Goal: Information Seeking & Learning: Learn about a topic

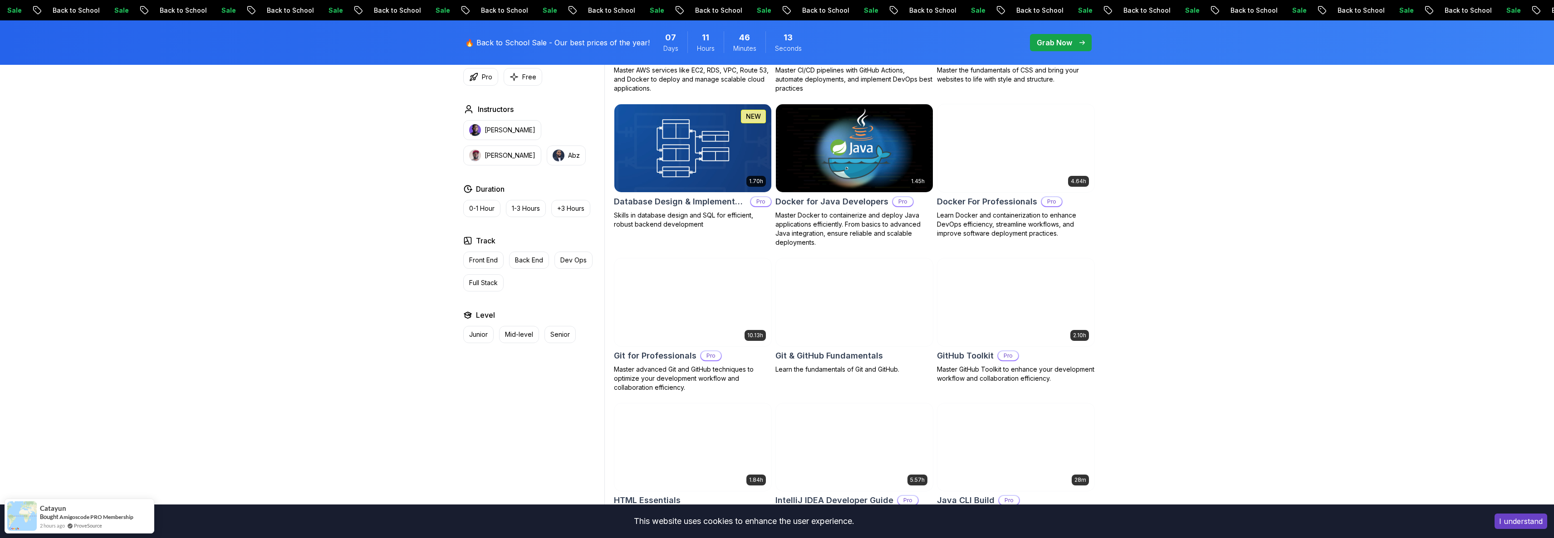
scroll to position [789, 0]
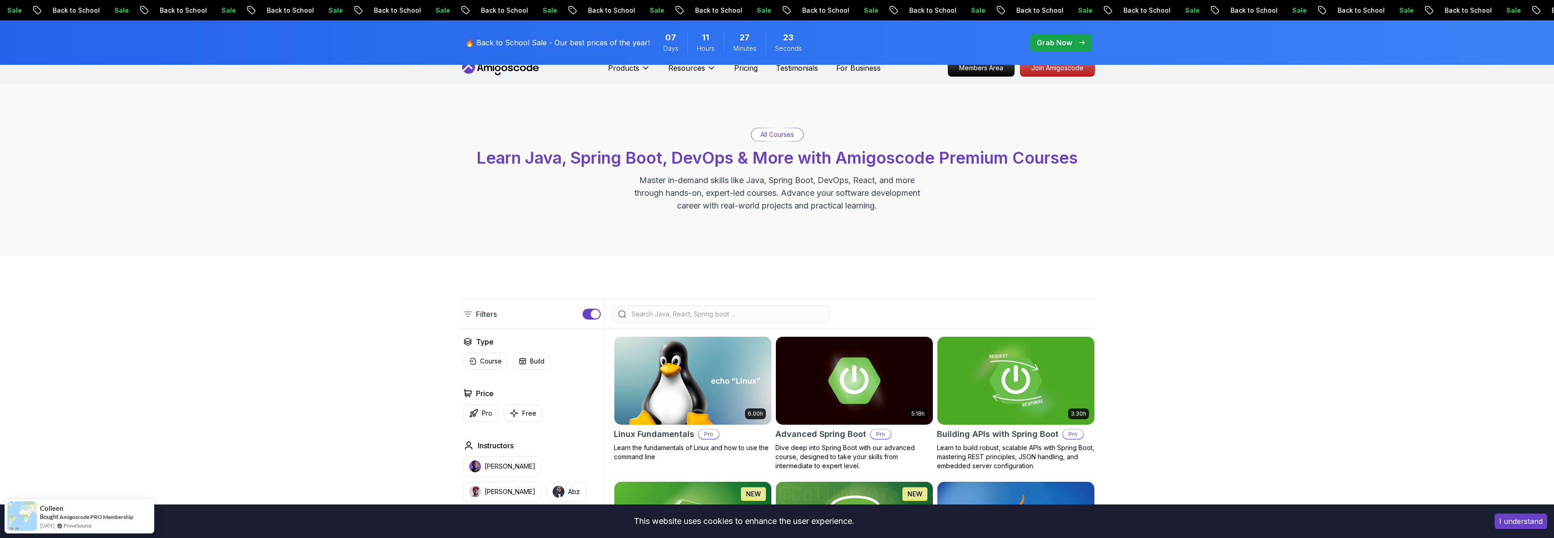
scroll to position [0, 0]
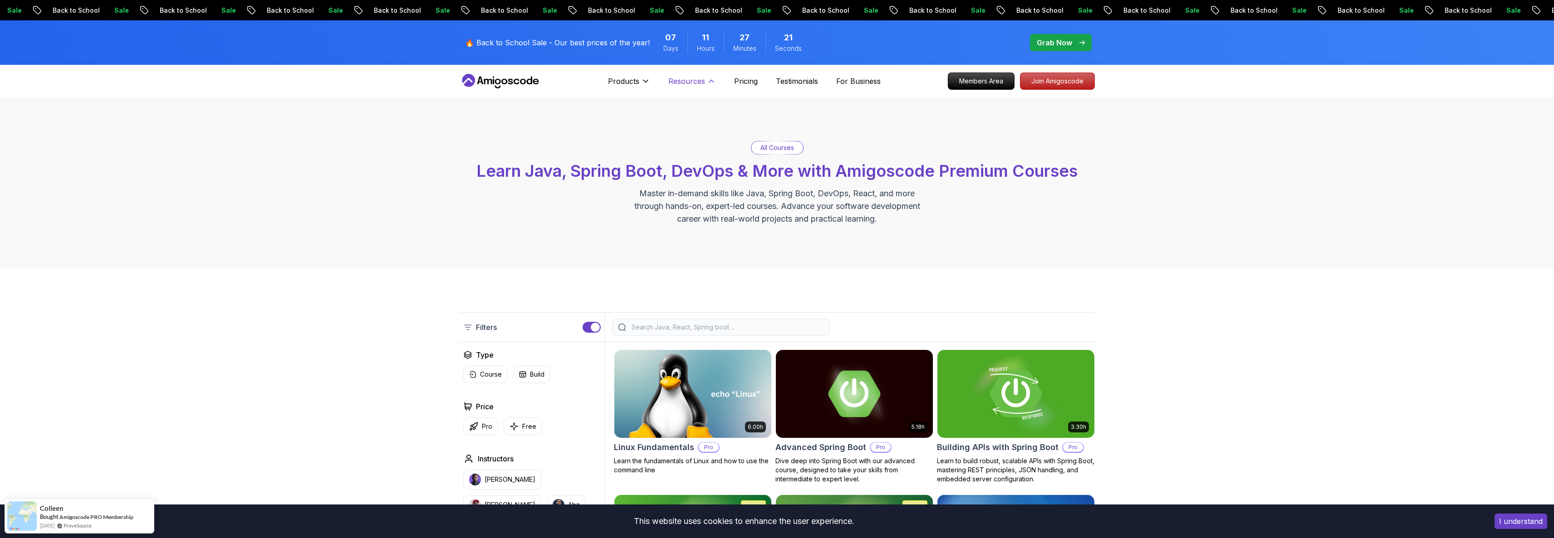
click at [696, 79] on p "Resources" at bounding box center [686, 81] width 37 height 11
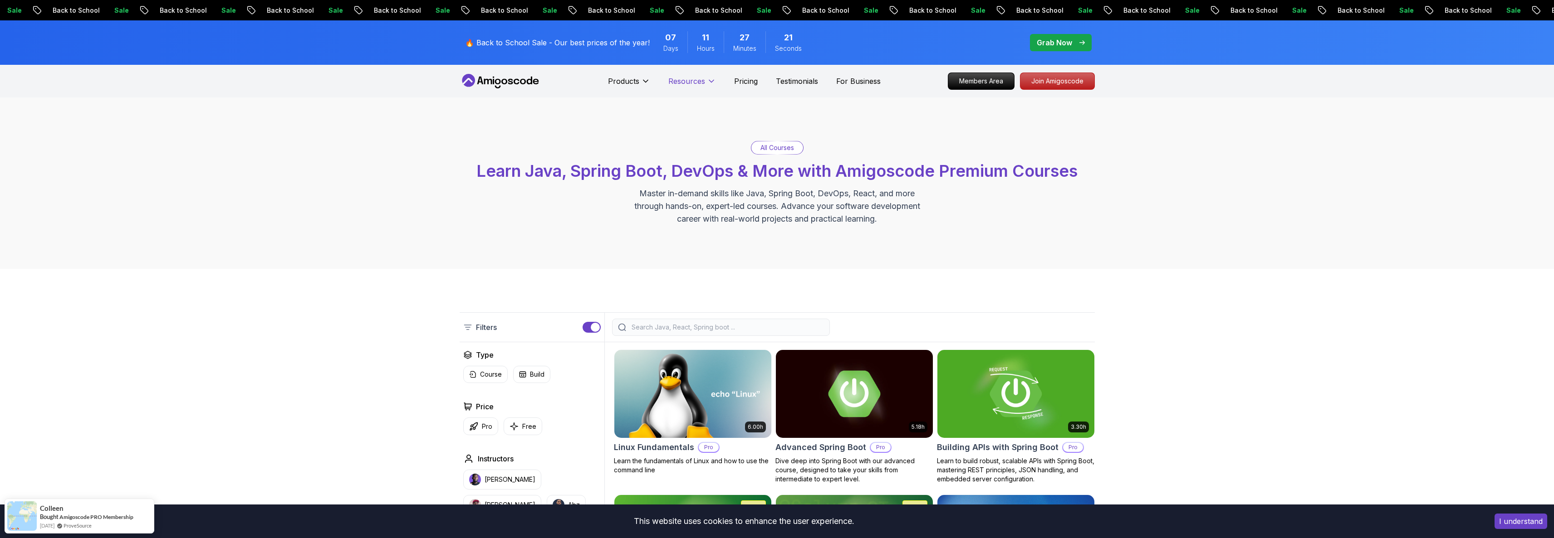
click at [695, 79] on p "Resources" at bounding box center [686, 81] width 37 height 11
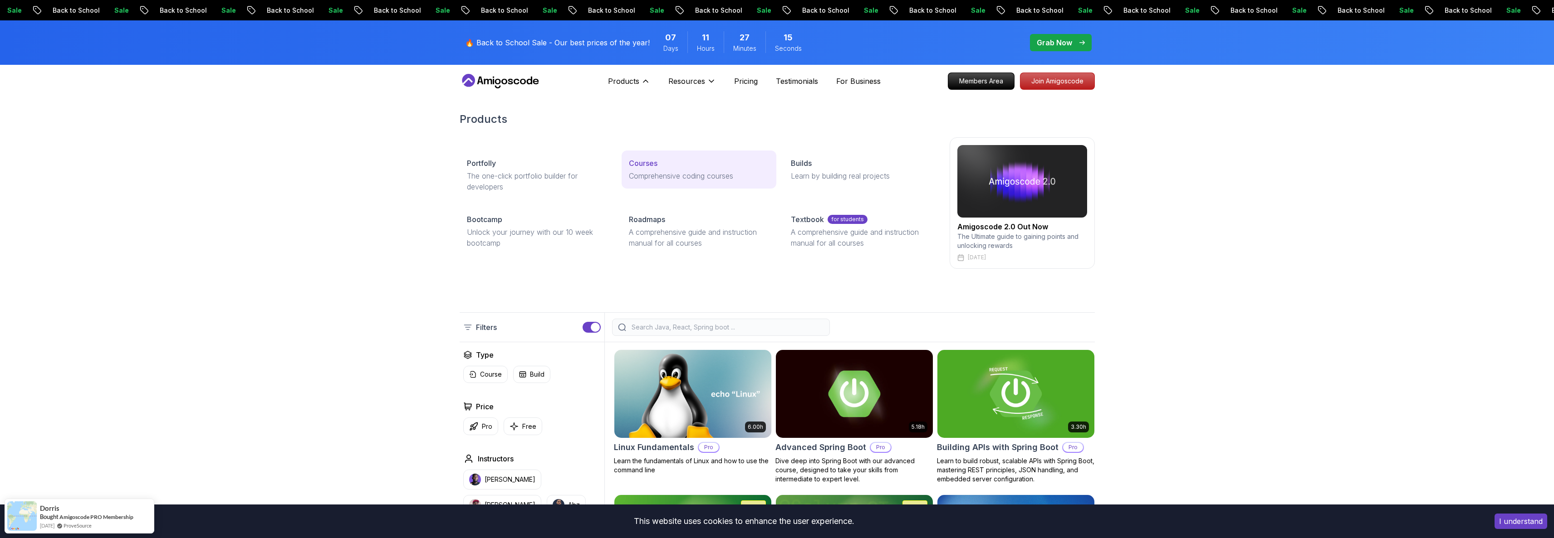
click at [651, 164] on p "Courses" at bounding box center [643, 163] width 29 height 11
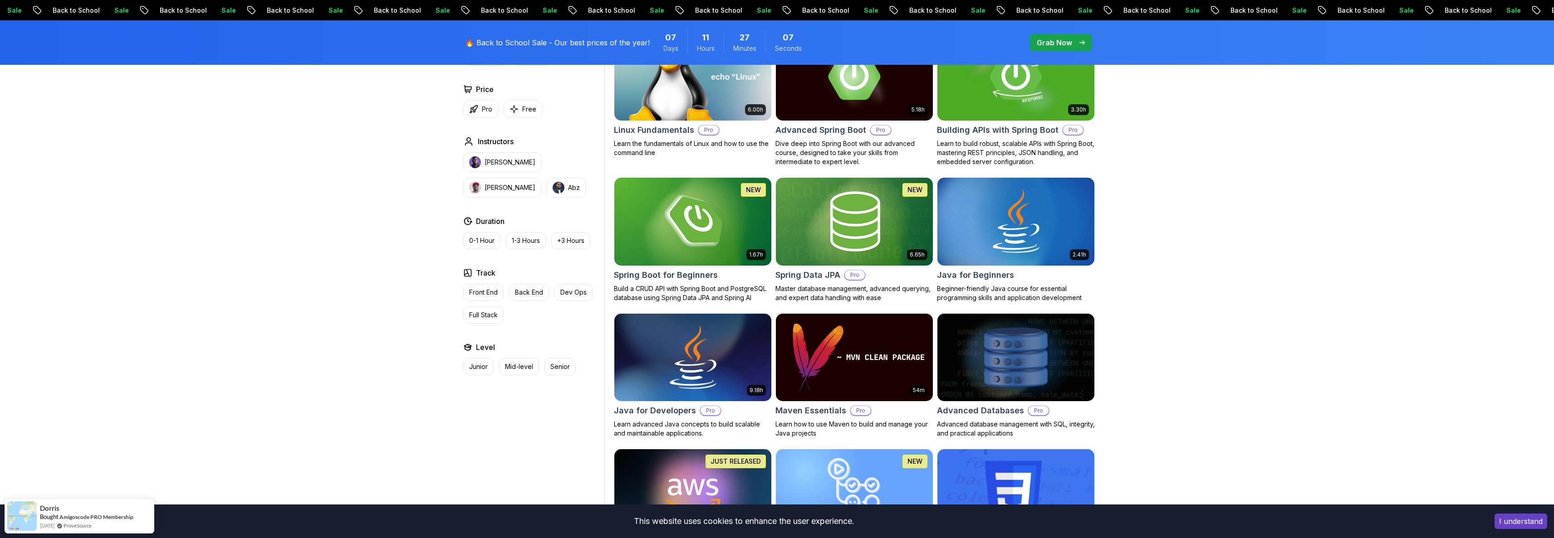
scroll to position [100, 0]
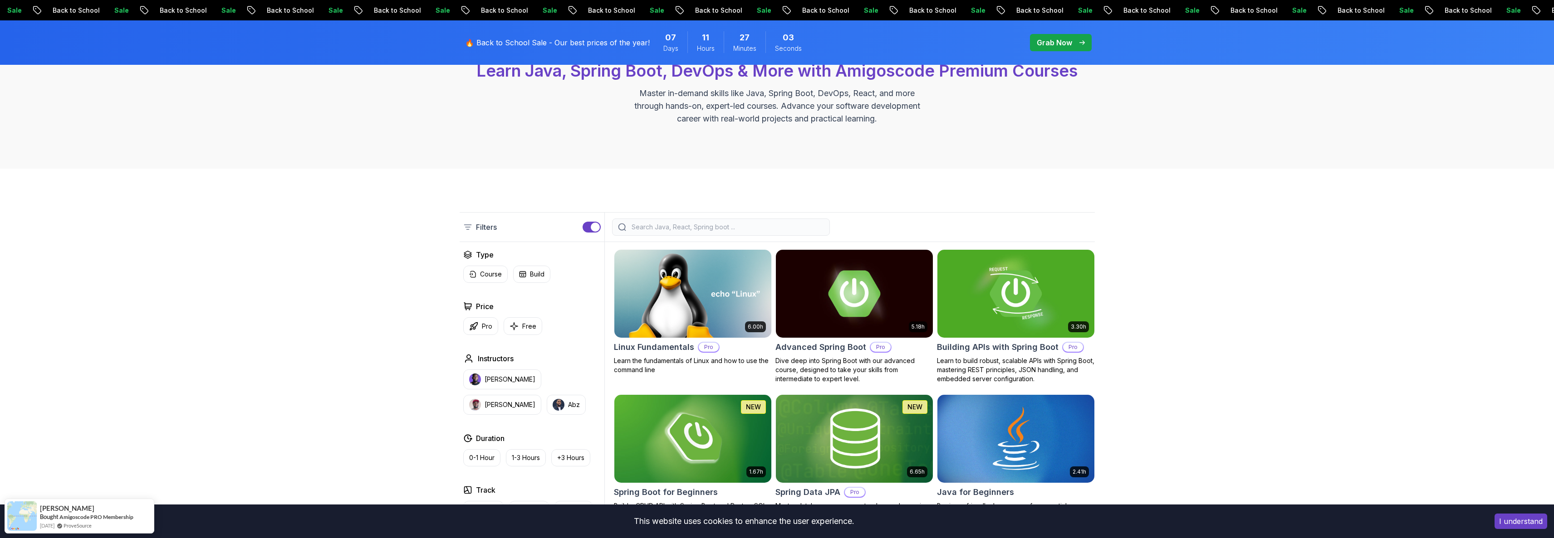
click at [586, 227] on button "button" at bounding box center [591, 227] width 18 height 11
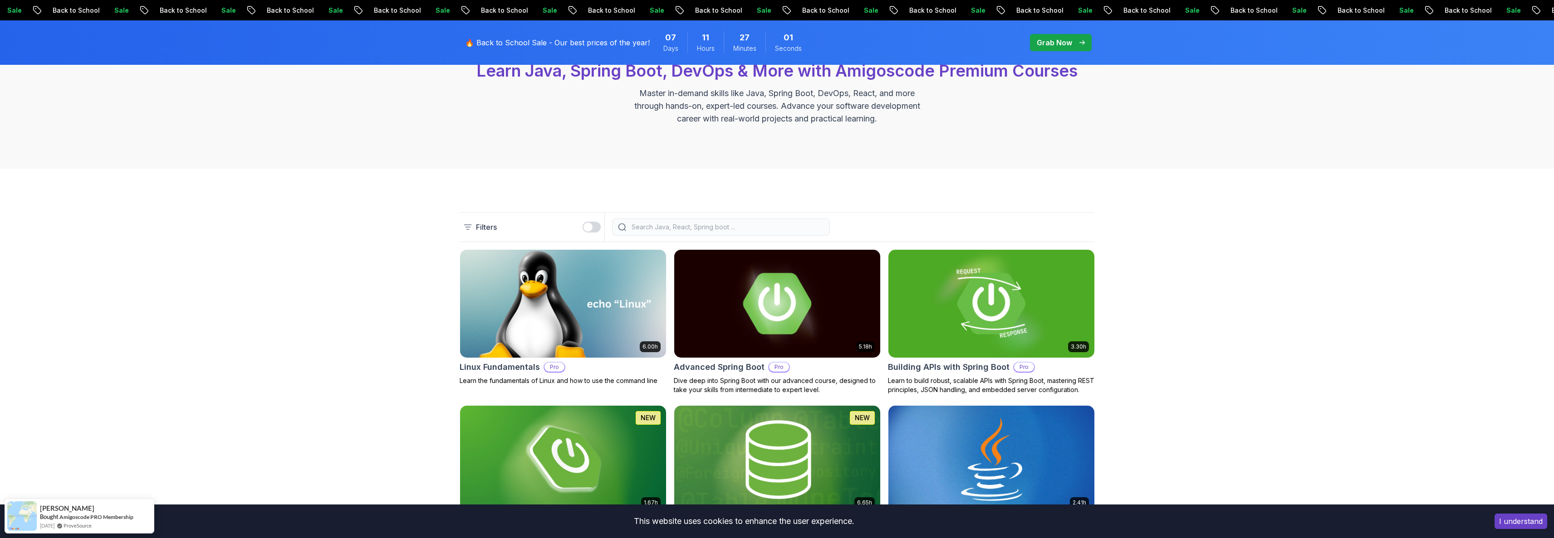
click at [591, 227] on div "button" at bounding box center [587, 227] width 9 height 9
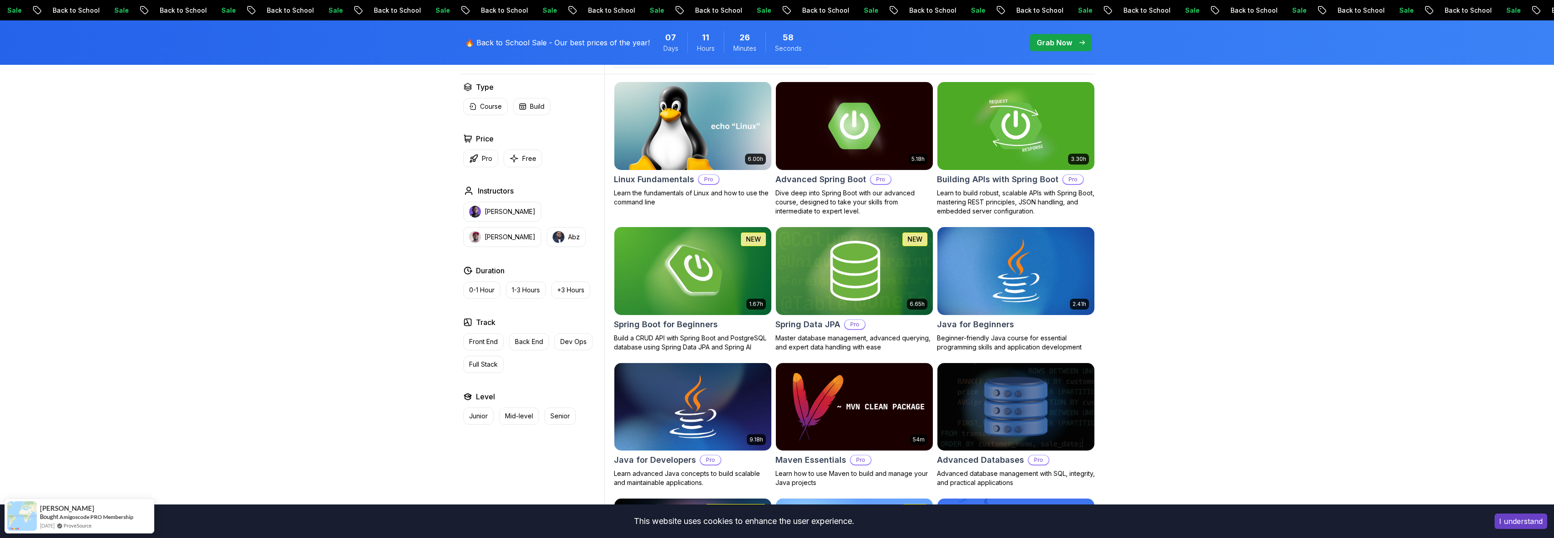
scroll to position [277, 0]
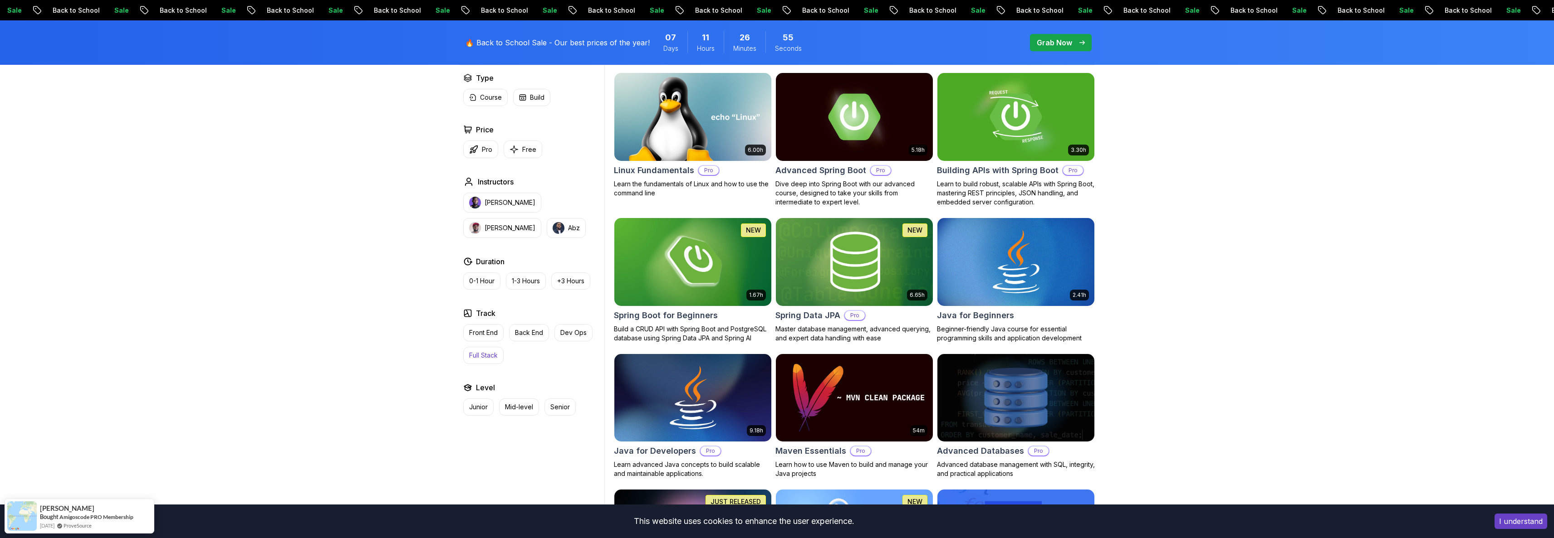
click at [483, 357] on p "Full Stack" at bounding box center [483, 355] width 29 height 9
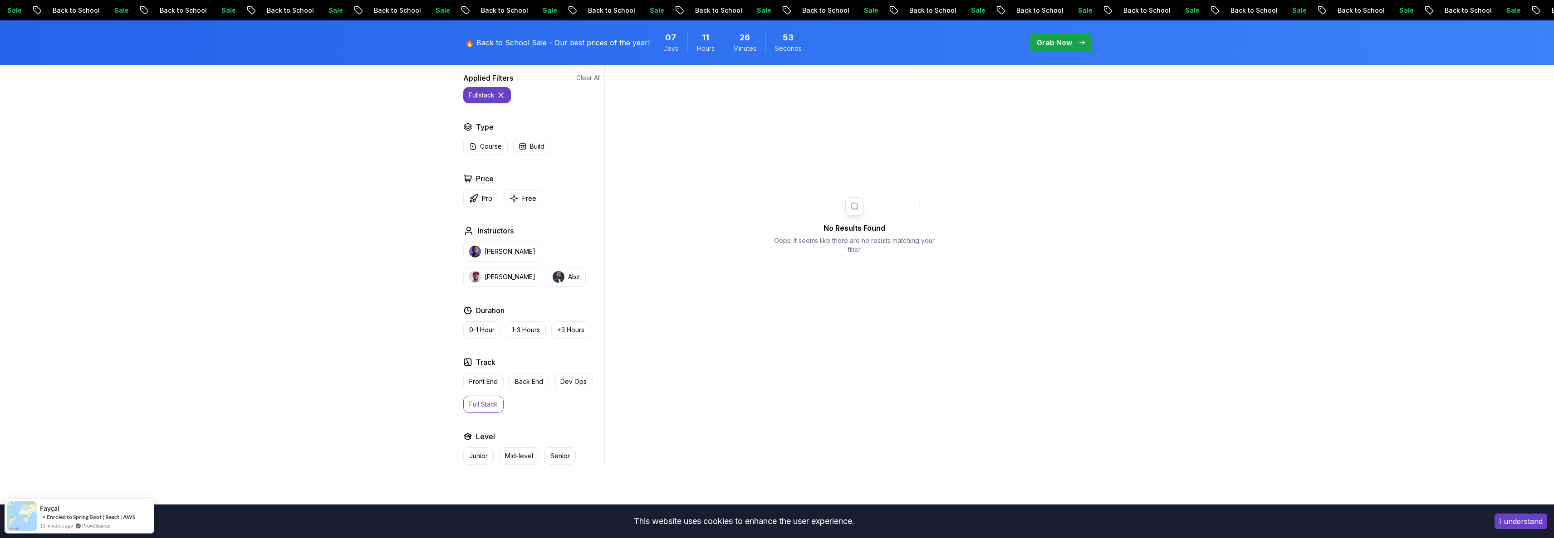
click at [858, 207] on icon at bounding box center [854, 207] width 218 height 218
click at [855, 211] on icon at bounding box center [854, 207] width 218 height 218
click at [528, 387] on button "Back End" at bounding box center [529, 381] width 40 height 17
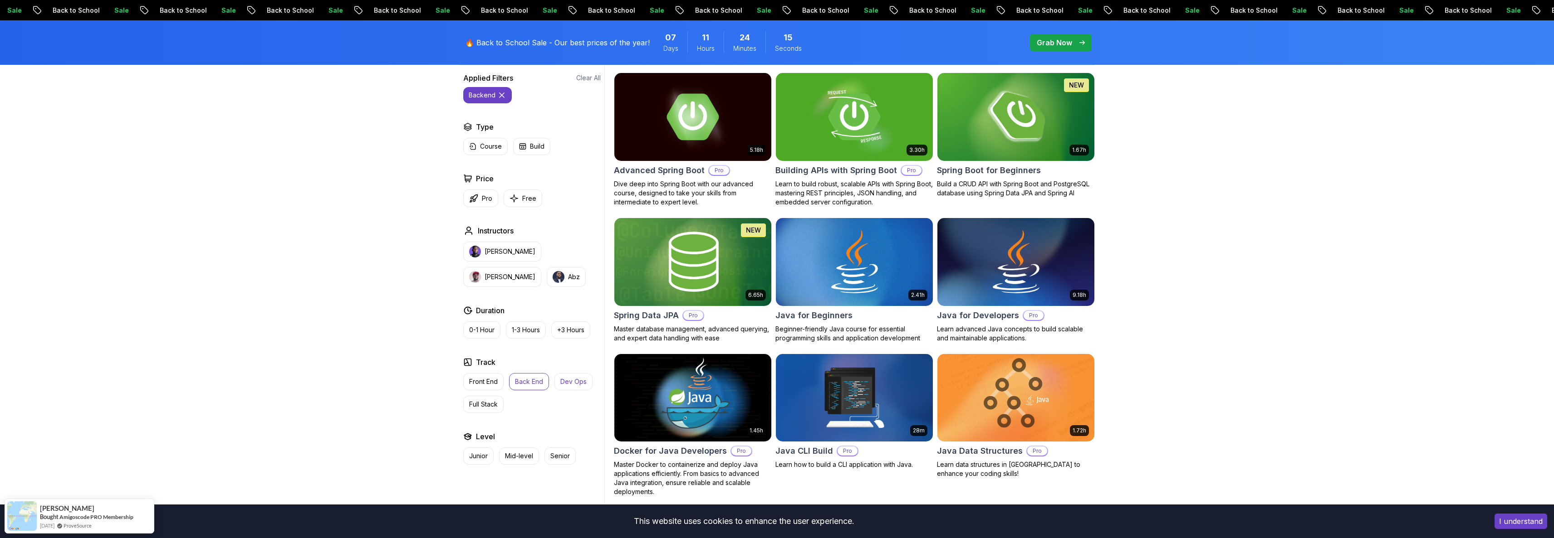
click at [575, 385] on p "Dev Ops" at bounding box center [573, 381] width 26 height 9
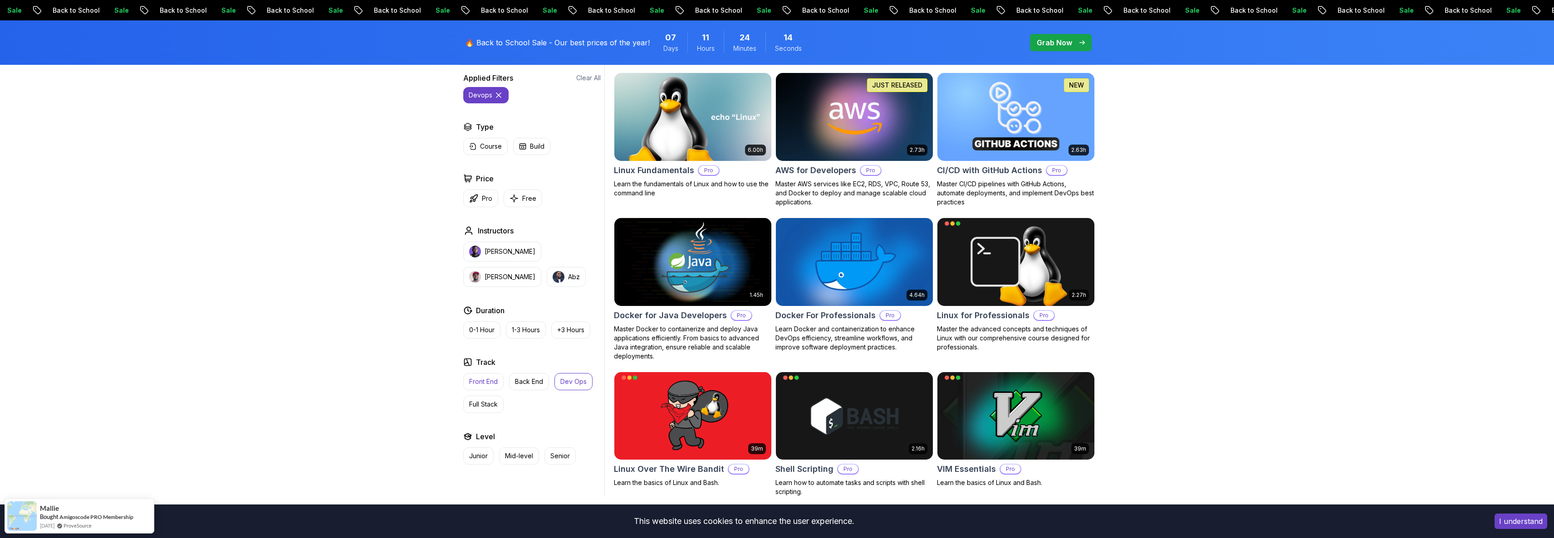
click at [492, 384] on p "Front End" at bounding box center [483, 381] width 29 height 9
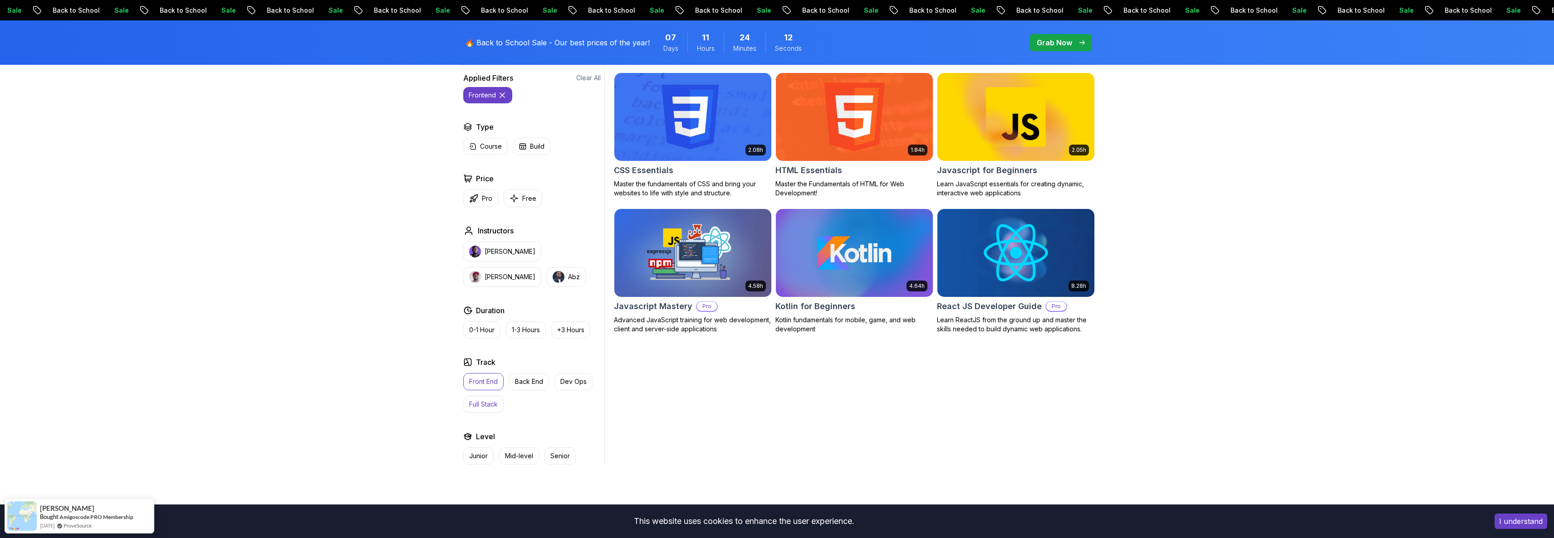
click at [486, 404] on p "Full Stack" at bounding box center [483, 404] width 29 height 9
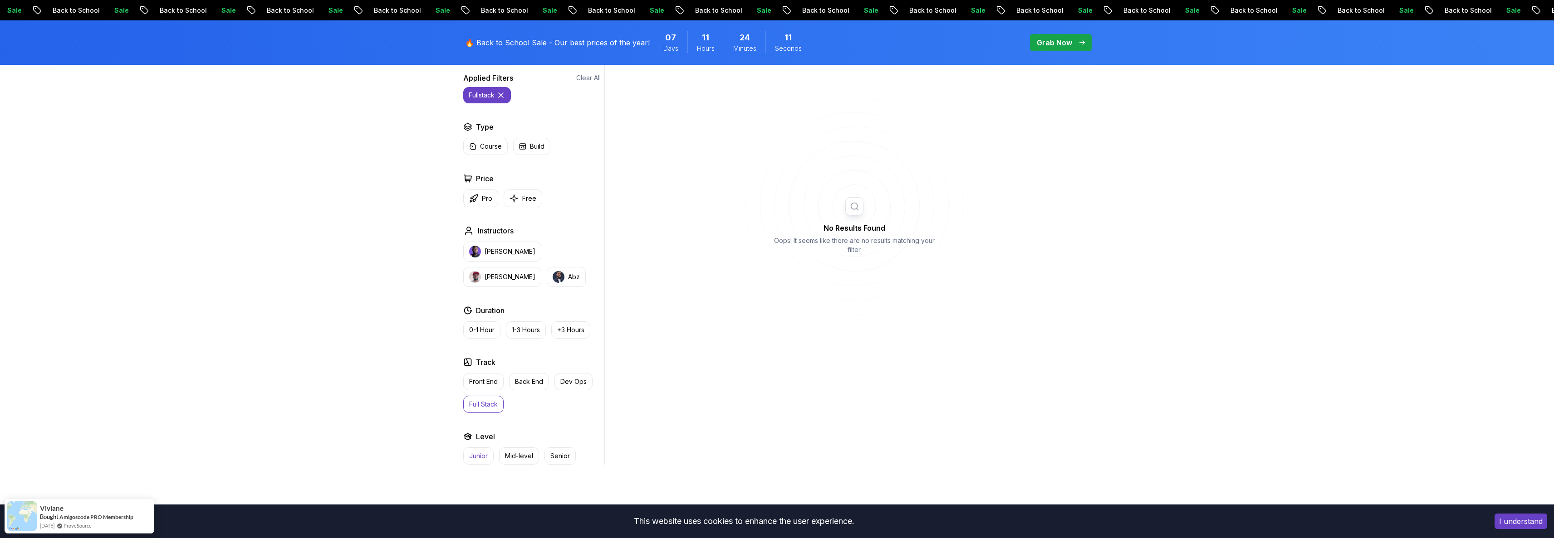
click at [476, 454] on p "Junior" at bounding box center [478, 456] width 19 height 9
click at [520, 456] on p "Mid-level" at bounding box center [519, 456] width 28 height 9
click at [552, 458] on p "Senior" at bounding box center [560, 456] width 20 height 9
click at [489, 388] on button "Front End" at bounding box center [483, 381] width 40 height 17
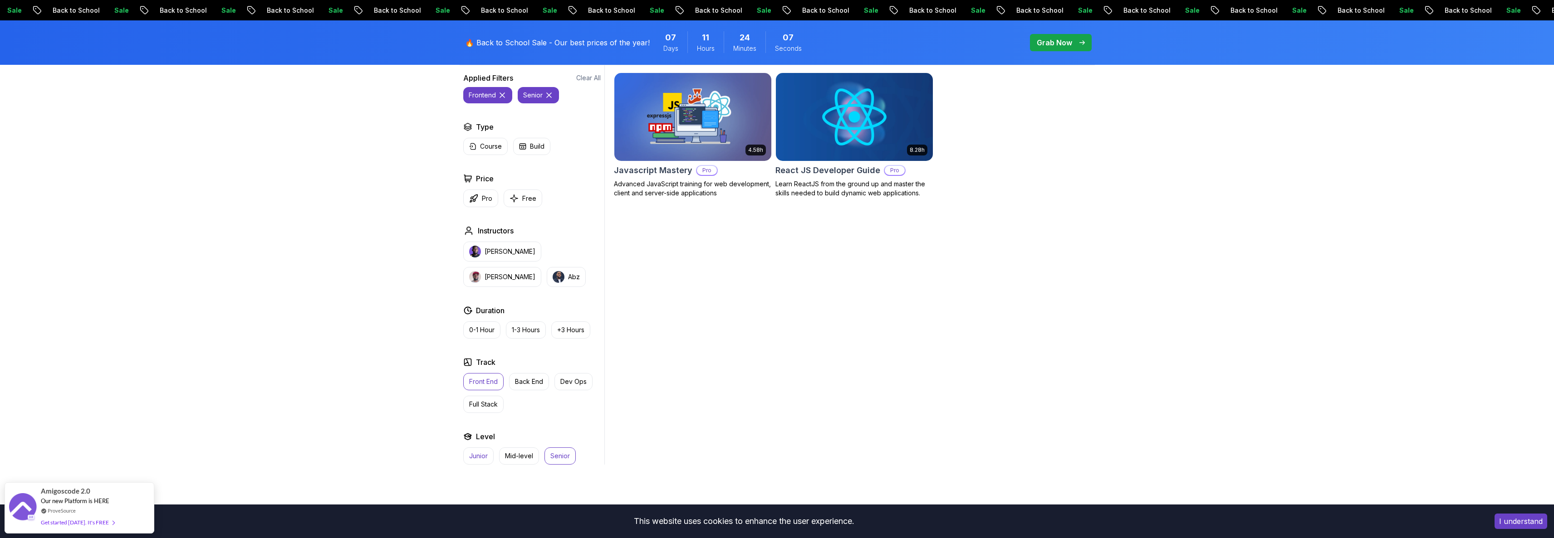
click at [484, 459] on p "Junior" at bounding box center [478, 456] width 19 height 9
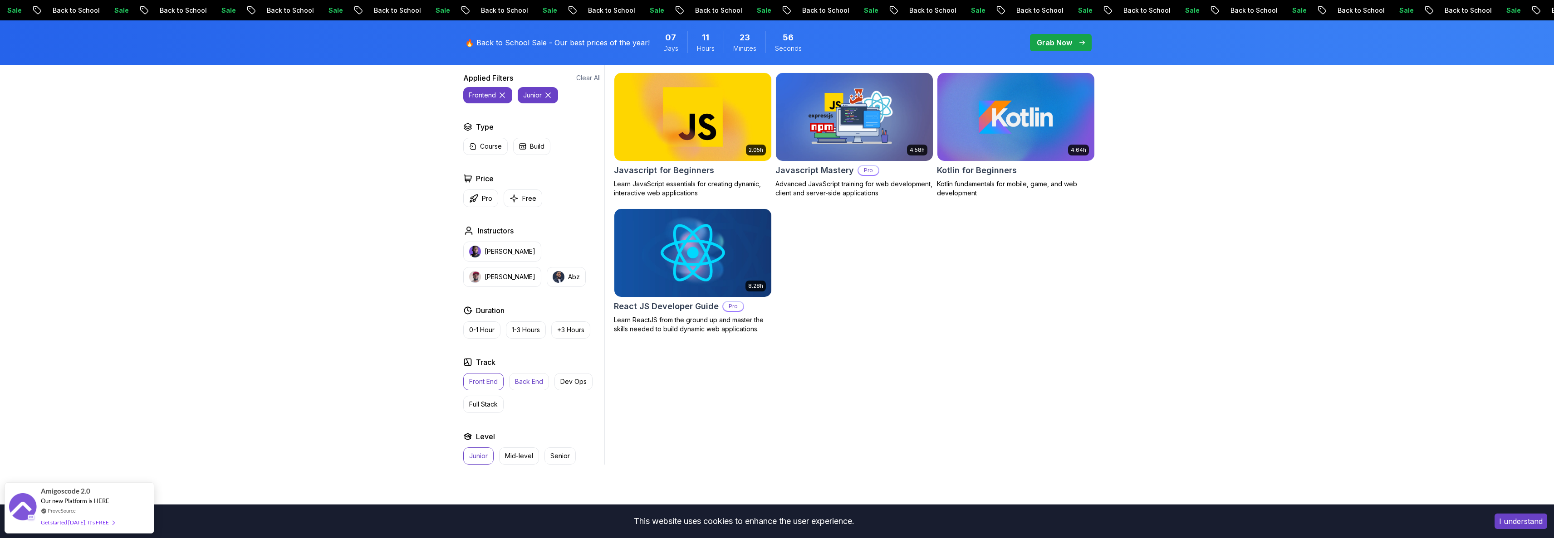
click at [529, 380] on p "Back End" at bounding box center [529, 381] width 28 height 9
